Goal: Information Seeking & Learning: Check status

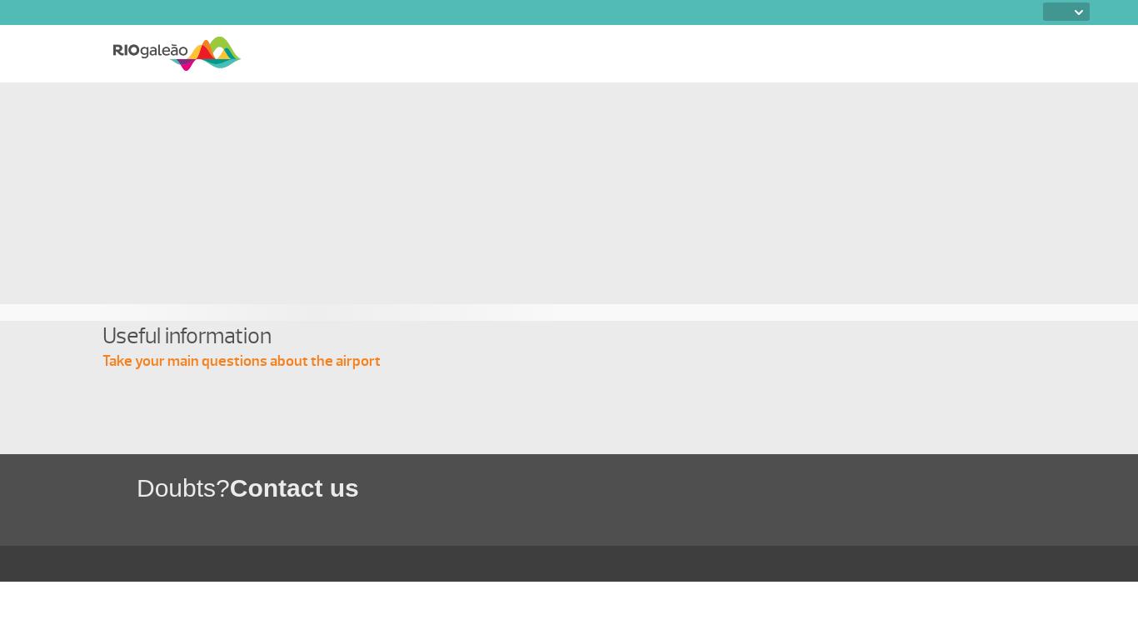
select select
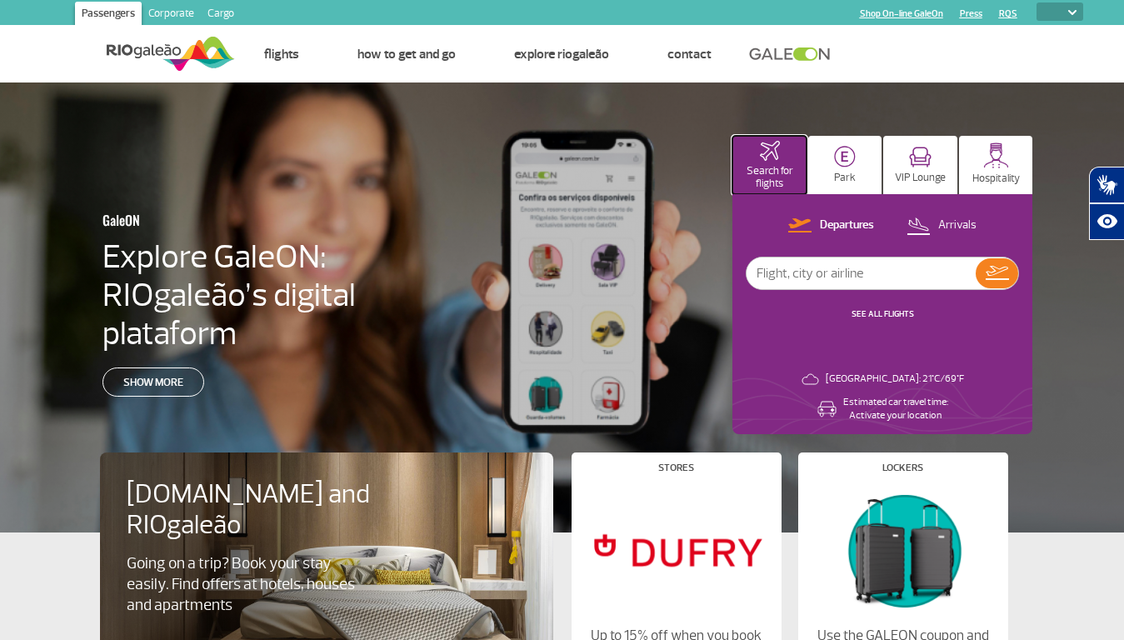
click at [769, 165] on p "Search for flights" at bounding box center [769, 177] width 57 height 25
click at [845, 165] on img at bounding box center [845, 157] width 22 height 22
click at [920, 165] on img at bounding box center [920, 157] width 22 height 21
click at [996, 165] on img at bounding box center [996, 155] width 26 height 26
click at [831, 226] on p "Departures" at bounding box center [847, 225] width 54 height 16
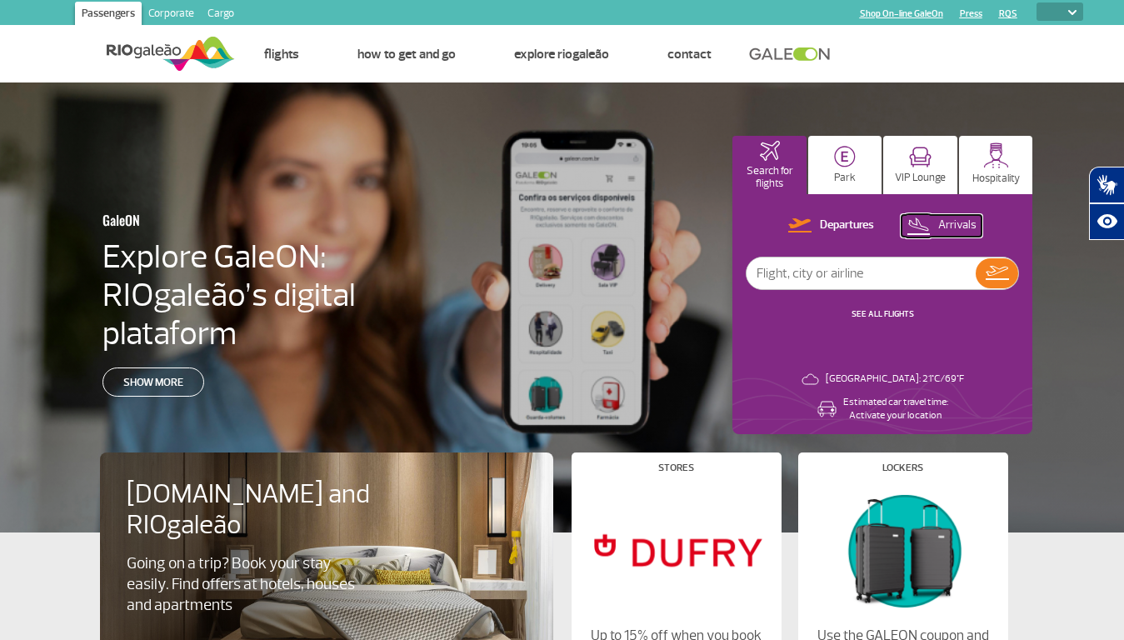
click at [942, 226] on p "Arrivals" at bounding box center [957, 225] width 38 height 16
click at [996, 273] on img at bounding box center [997, 273] width 23 height 14
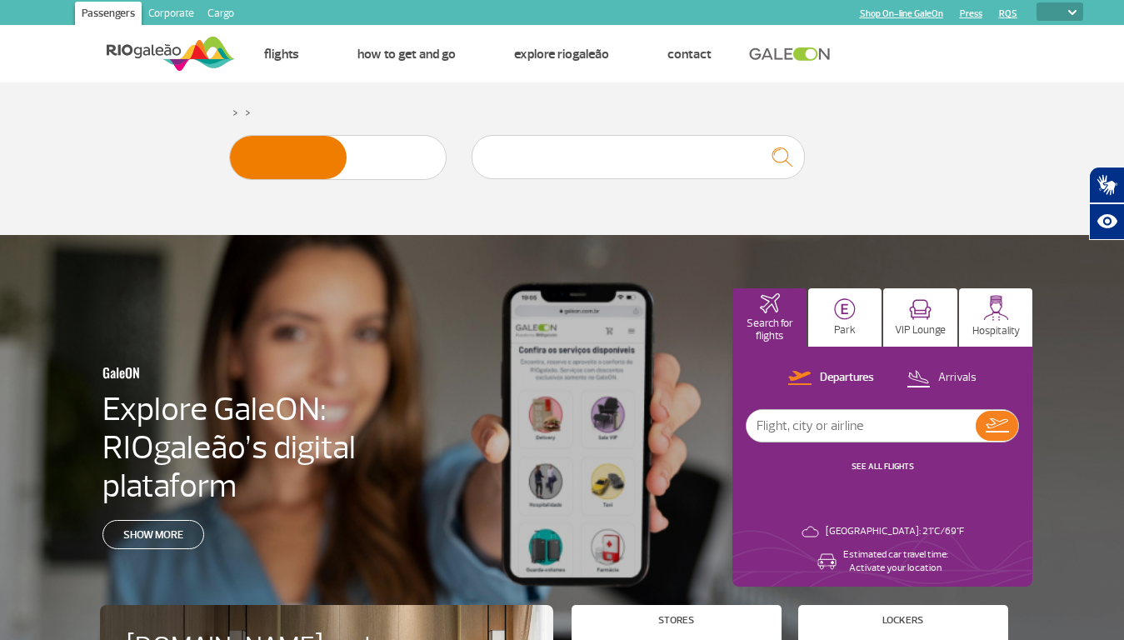
click at [1106, 185] on icon "Abrir tradutor de língua de sinais." at bounding box center [1107, 185] width 27 height 27
